Goal: Information Seeking & Learning: Learn about a topic

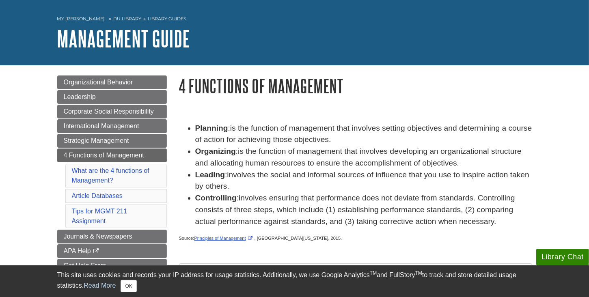
scroll to position [25, 0]
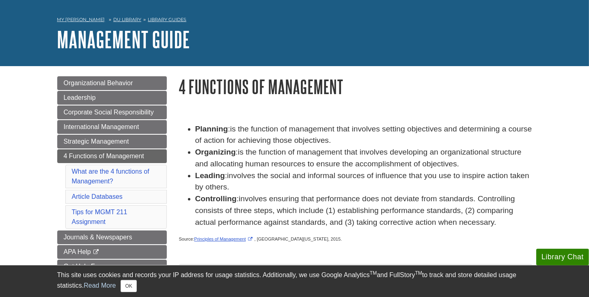
click at [276, 151] on span "is the function of management that involves developing an organizational struct…" at bounding box center [358, 158] width 326 height 20
click at [284, 86] on h1 "4 Functions of Management" at bounding box center [355, 86] width 353 height 21
click at [221, 137] on span "is the function of management that involves setting objectives and determining …" at bounding box center [363, 135] width 337 height 20
click at [243, 157] on li "Organizing : is the function of management that involves developing an organiza…" at bounding box center [363, 159] width 337 height 24
click at [207, 199] on strong "Controlling" at bounding box center [215, 198] width 41 height 9
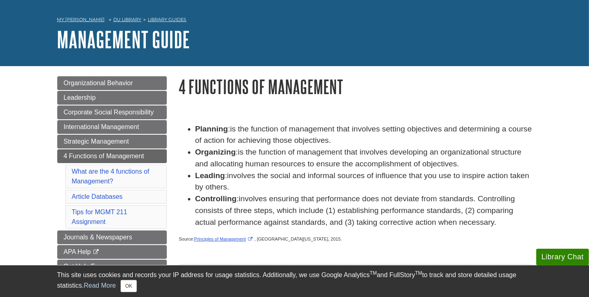
click at [214, 168] on span "is the function of management that involves developing an organizational struct…" at bounding box center [358, 158] width 326 height 20
click at [270, 217] on li "Controlling : involves ensuring that performance does not deviate from standard…" at bounding box center [363, 210] width 337 height 35
click at [270, 95] on h1 "4 Functions of Management" at bounding box center [355, 86] width 353 height 21
click at [261, 178] on span "involves the social and informal sources of influence that you use to inspire a…" at bounding box center [362, 181] width 334 height 20
